Goal: Information Seeking & Learning: Learn about a topic

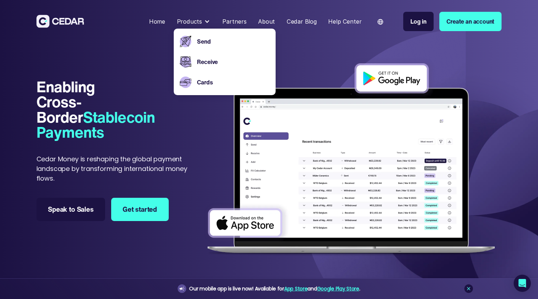
click at [312, 57] on section "Enabling Cross-Border Stablecoin Payments Enabling Cross-Border Stablecoin Paym…" at bounding box center [268, 153] width 465 height 248
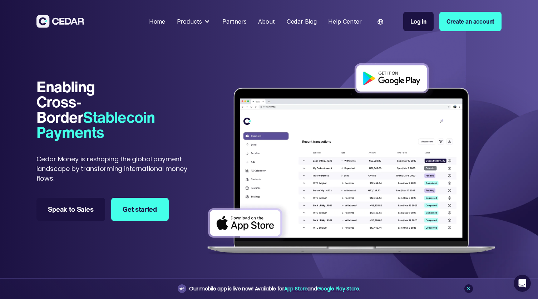
click at [468, 71] on img at bounding box center [351, 160] width 301 height 205
click at [206, 19] on div at bounding box center [207, 22] width 6 height 6
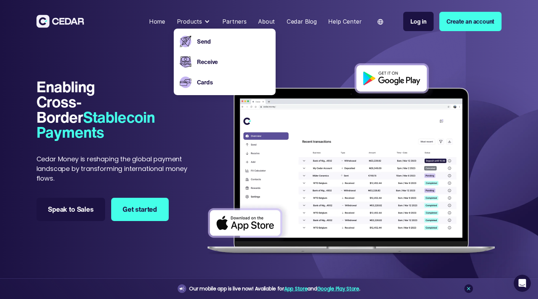
click at [158, 42] on div "Home Products Send Receive Cards Partners About Cedar Blog Help Center Language…" at bounding box center [269, 21] width 538 height 43
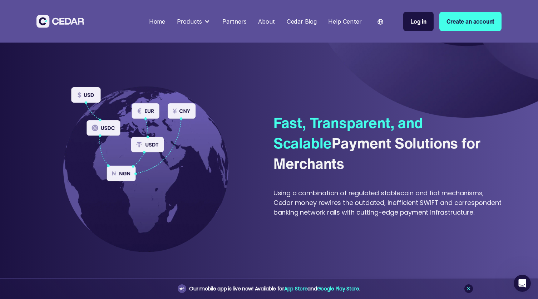
scroll to position [246, 0]
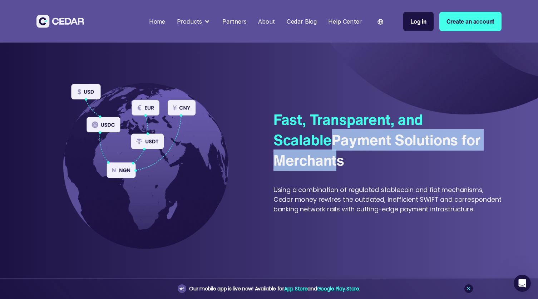
drag, startPoint x: 274, startPoint y: 148, endPoint x: 497, endPoint y: 161, distance: 223.6
click at [497, 161] on div "Fast, Transparent, and Scalable Payment Solutions for Merchants Using a combina…" at bounding box center [387, 161] width 228 height 104
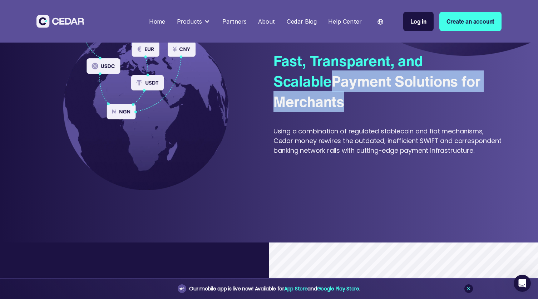
scroll to position [0, 0]
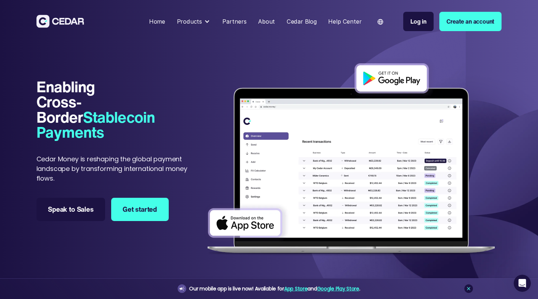
click at [199, 21] on div "Products" at bounding box center [189, 21] width 25 height 9
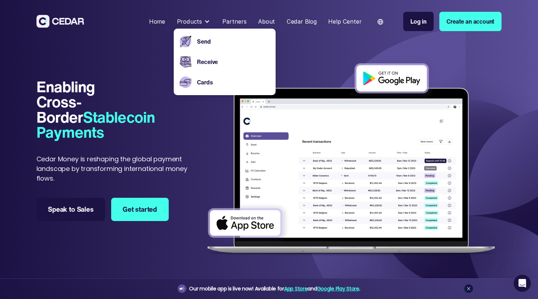
click at [231, 23] on div "Partners" at bounding box center [234, 21] width 24 height 9
